Goal: Information Seeking & Learning: Understand process/instructions

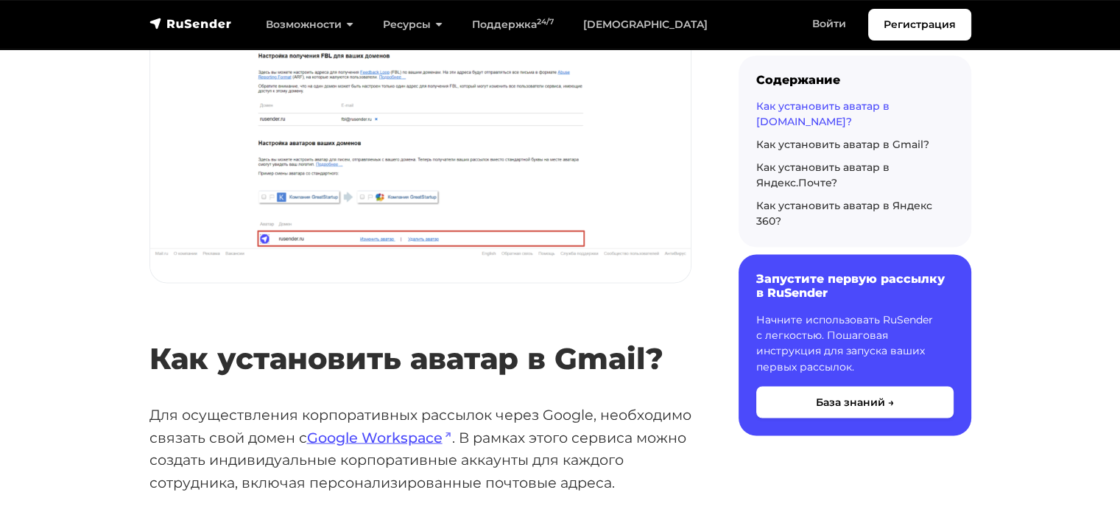
scroll to position [2578, 0]
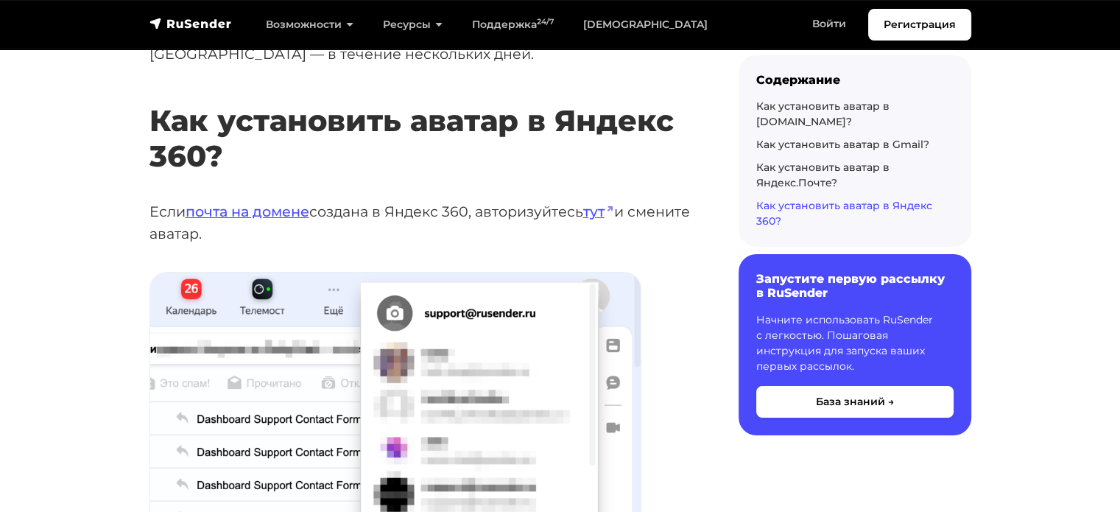
scroll to position [5376, 0]
click at [612, 203] on link "тут" at bounding box center [598, 212] width 31 height 18
click at [290, 203] on link "почта на домене" at bounding box center [248, 212] width 124 height 18
